Goal: Information Seeking & Learning: Check status

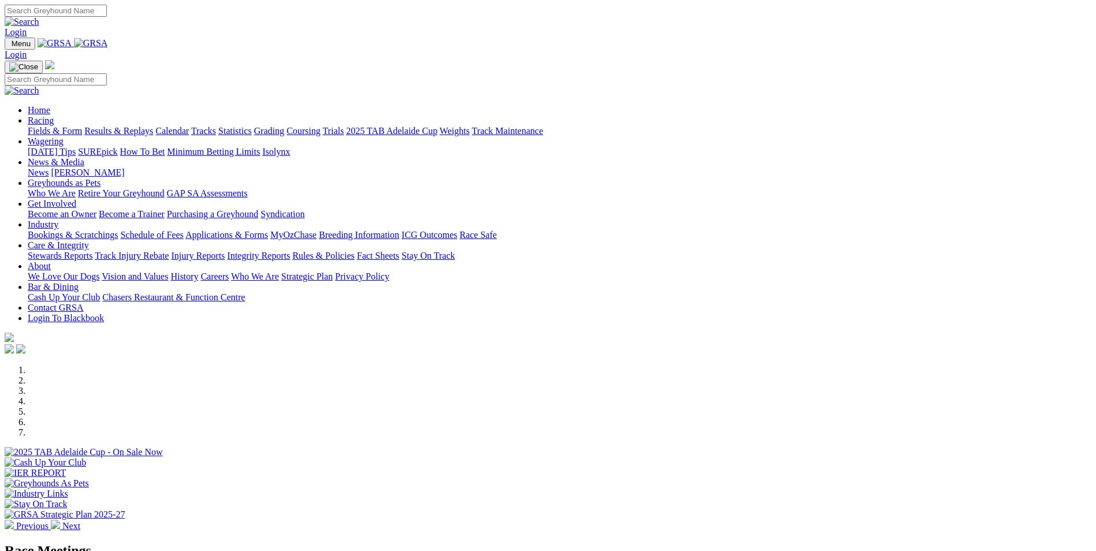
scroll to position [462, 0]
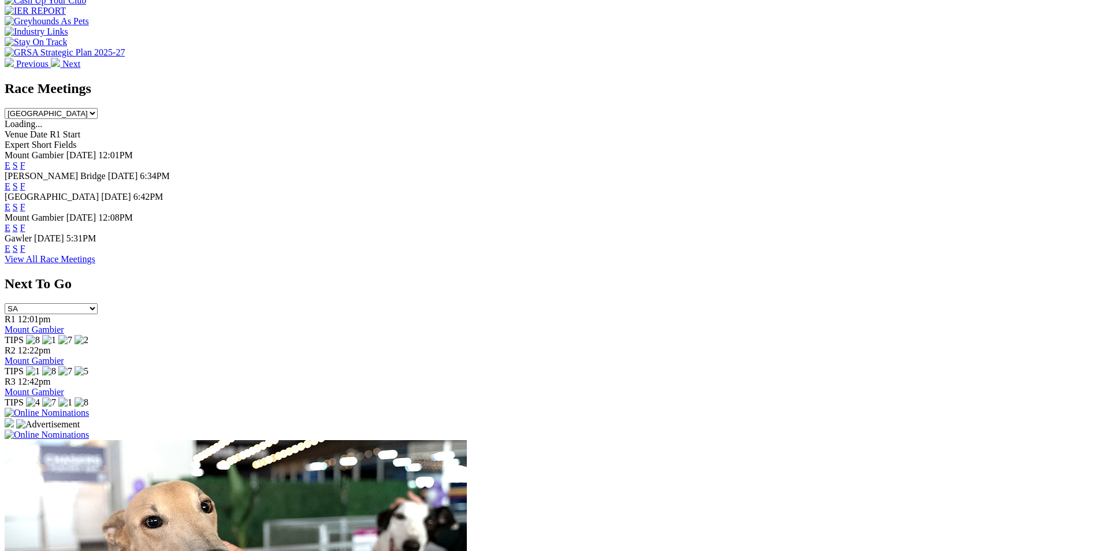
click at [25, 244] on link "F" at bounding box center [22, 249] width 5 height 10
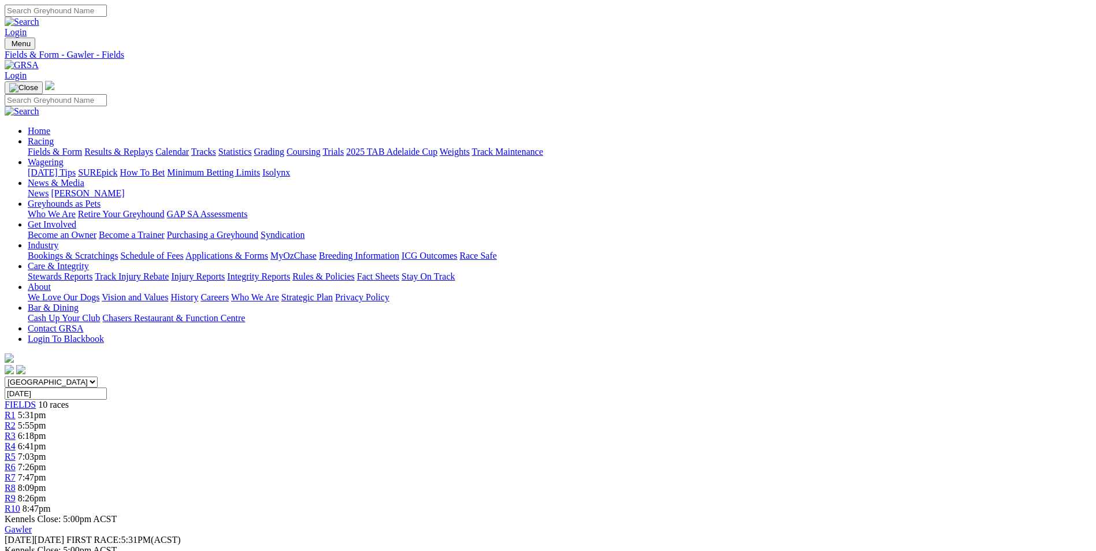
click at [82, 147] on link "Fields & Form" at bounding box center [55, 152] width 54 height 10
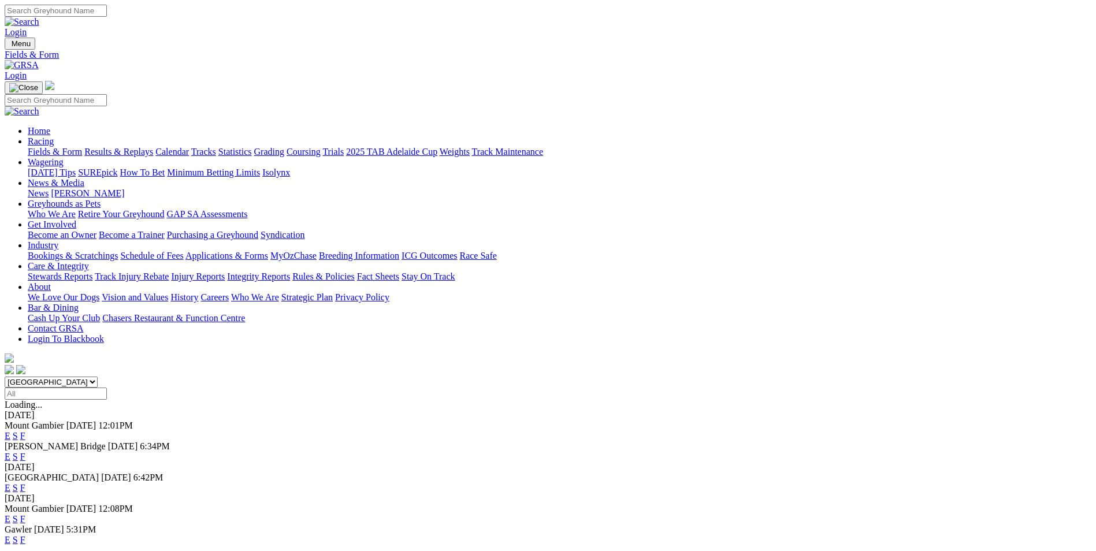
click at [153, 147] on link "Results & Replays" at bounding box center [118, 152] width 69 height 10
